Goal: Browse casually

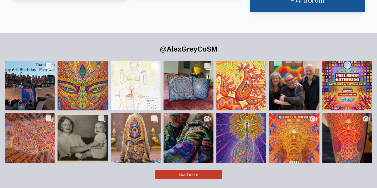
scroll to position [1184, 0]
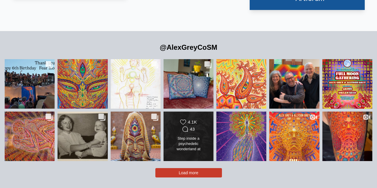
click at [206, 125] on div "Likes Count 4.1K Comments Count 43 Step inside a psychedelic wonderland at City…" at bounding box center [188, 136] width 41 height 34
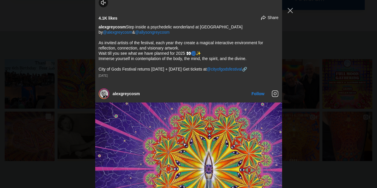
scroll to position [1013, 0]
click at [290, 11] on button "Close Instagram Feed Popup" at bounding box center [290, 10] width 9 height 9
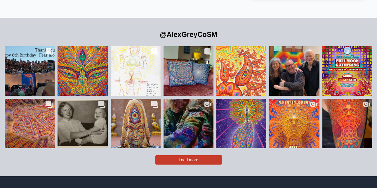
scroll to position [1197, 0]
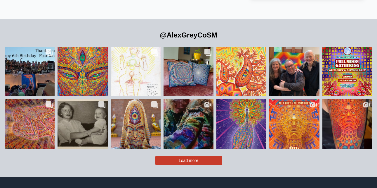
click at [211, 155] on button "Load more" at bounding box center [188, 159] width 67 height 9
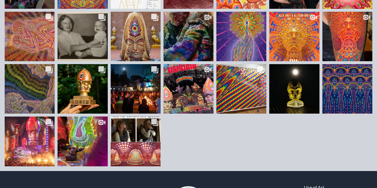
scroll to position [1287, 0]
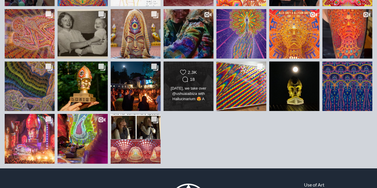
click at [195, 93] on div "Likes Count 2.3K Comments Count 18 Today, we take over @ushuaiaibiza with Hallu…" at bounding box center [188, 86] width 51 height 50
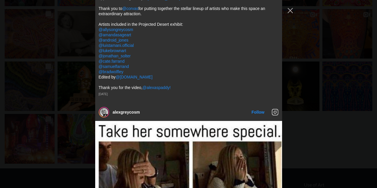
scroll to position [3563, 0]
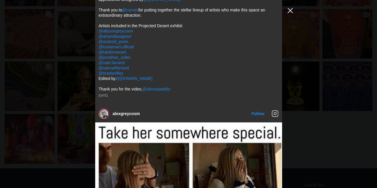
click at [291, 11] on button "Close Instagram Feed Popup" at bounding box center [290, 10] width 9 height 9
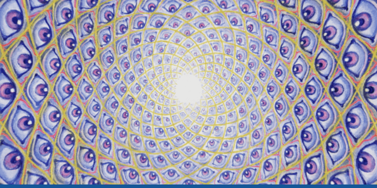
scroll to position [0, 0]
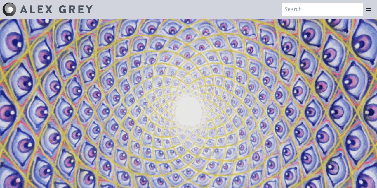
click at [54, 8] on img at bounding box center [56, 9] width 73 height 8
